Goal: Task Accomplishment & Management: Complete application form

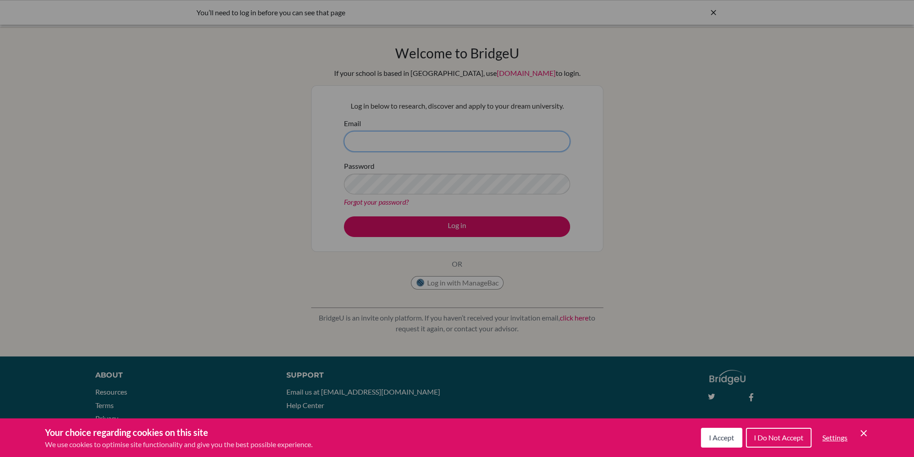
type input "thl@stpaulsschool.org.uk"
click at [861, 434] on icon "Cookie Control Close Icon" at bounding box center [863, 433] width 11 height 11
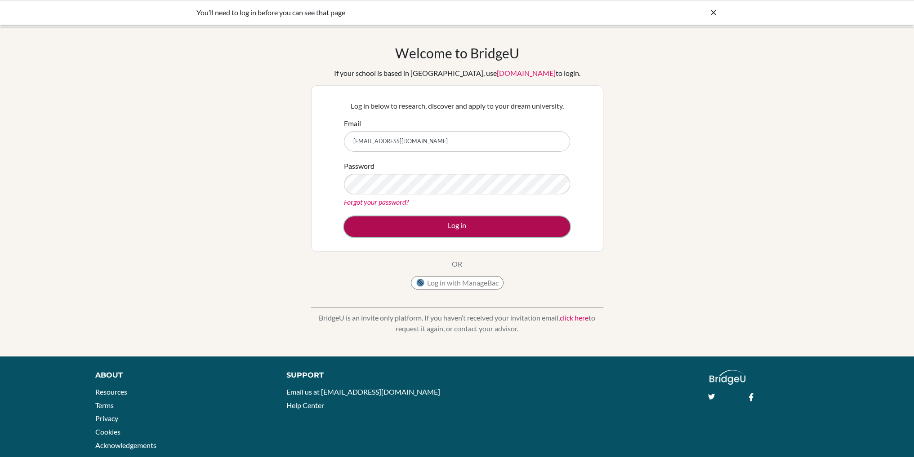
click at [434, 222] on button "Log in" at bounding box center [457, 227] width 226 height 21
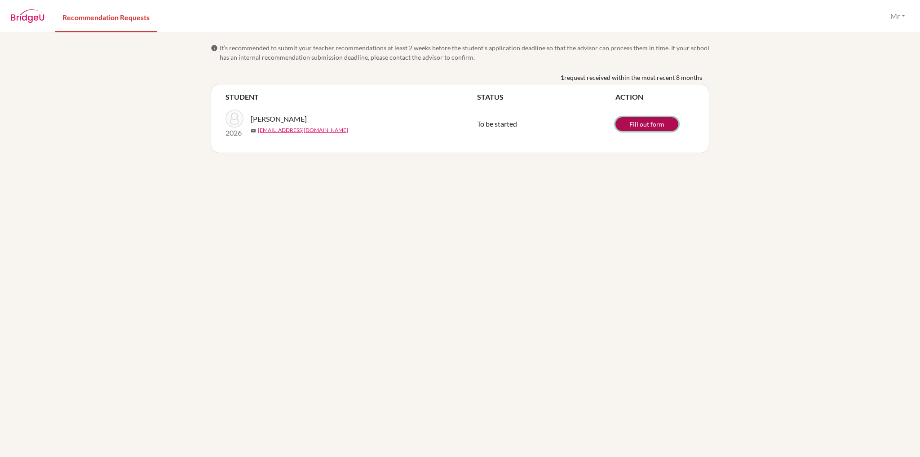
click at [647, 124] on link "Fill out form" at bounding box center [647, 124] width 63 height 14
